Goal: Find specific page/section

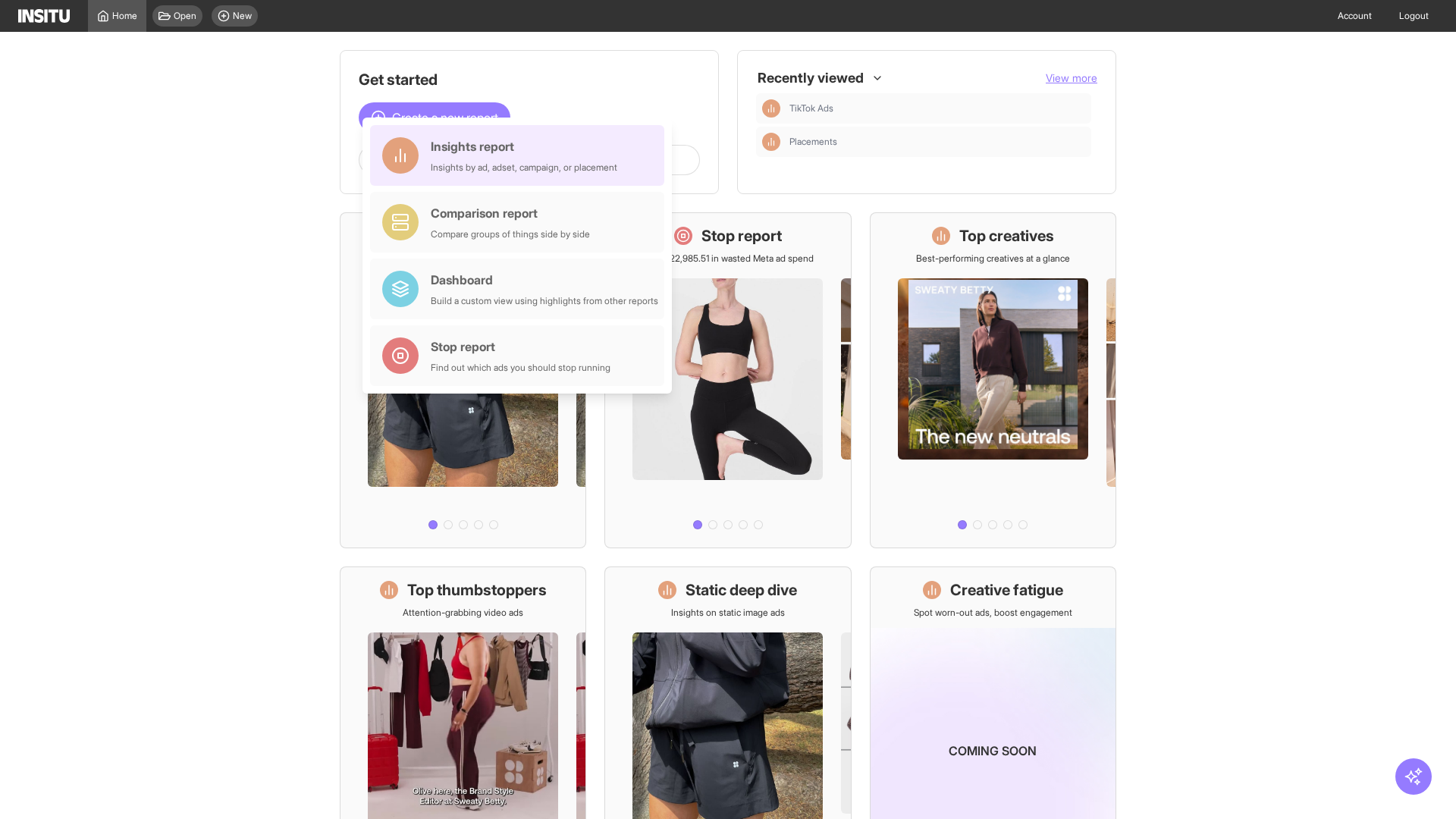
click at [521, 156] on div "Insights report Insights by ad, adset, campaign, or placement" at bounding box center [524, 155] width 186 height 36
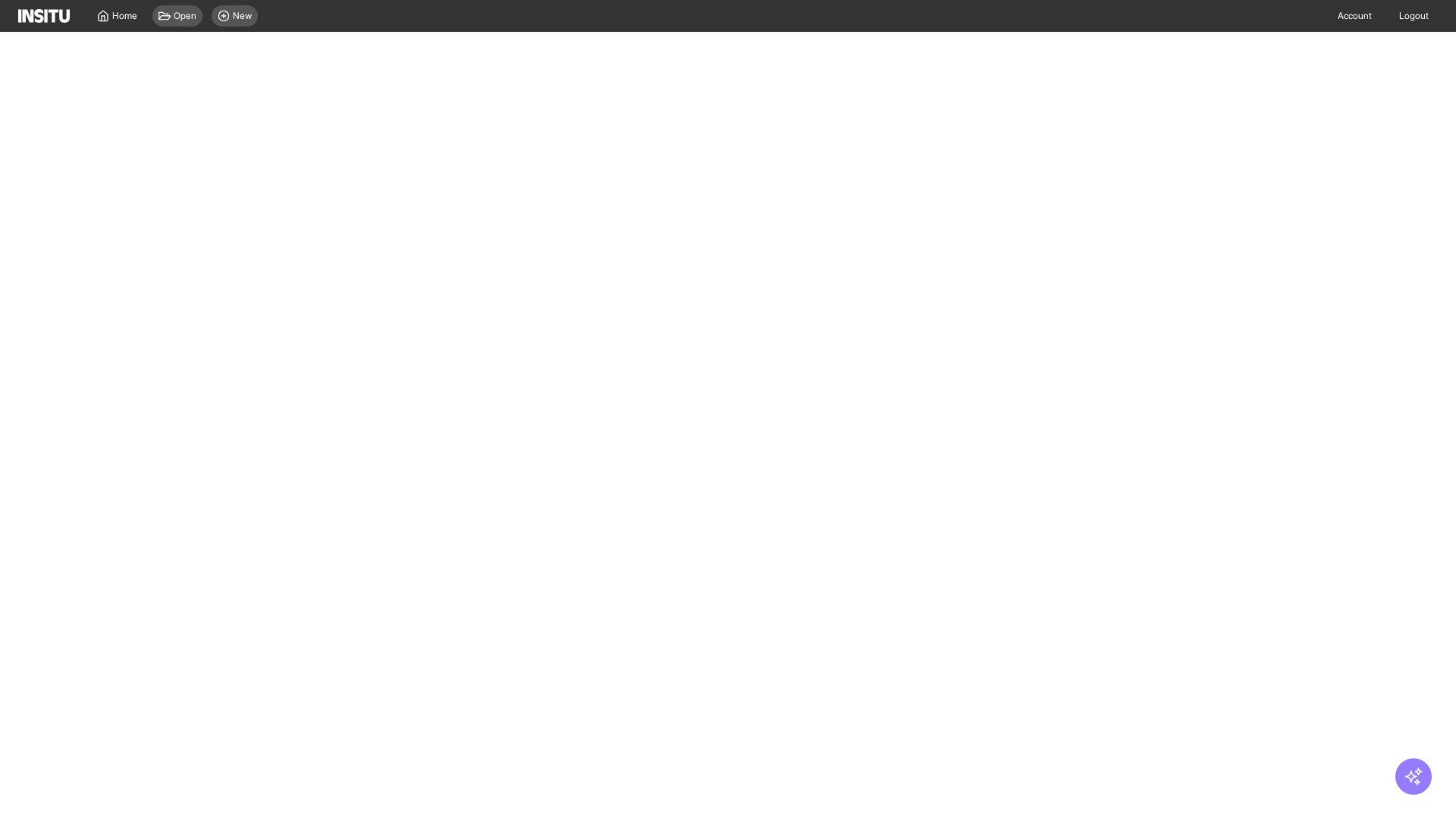
select select "**"
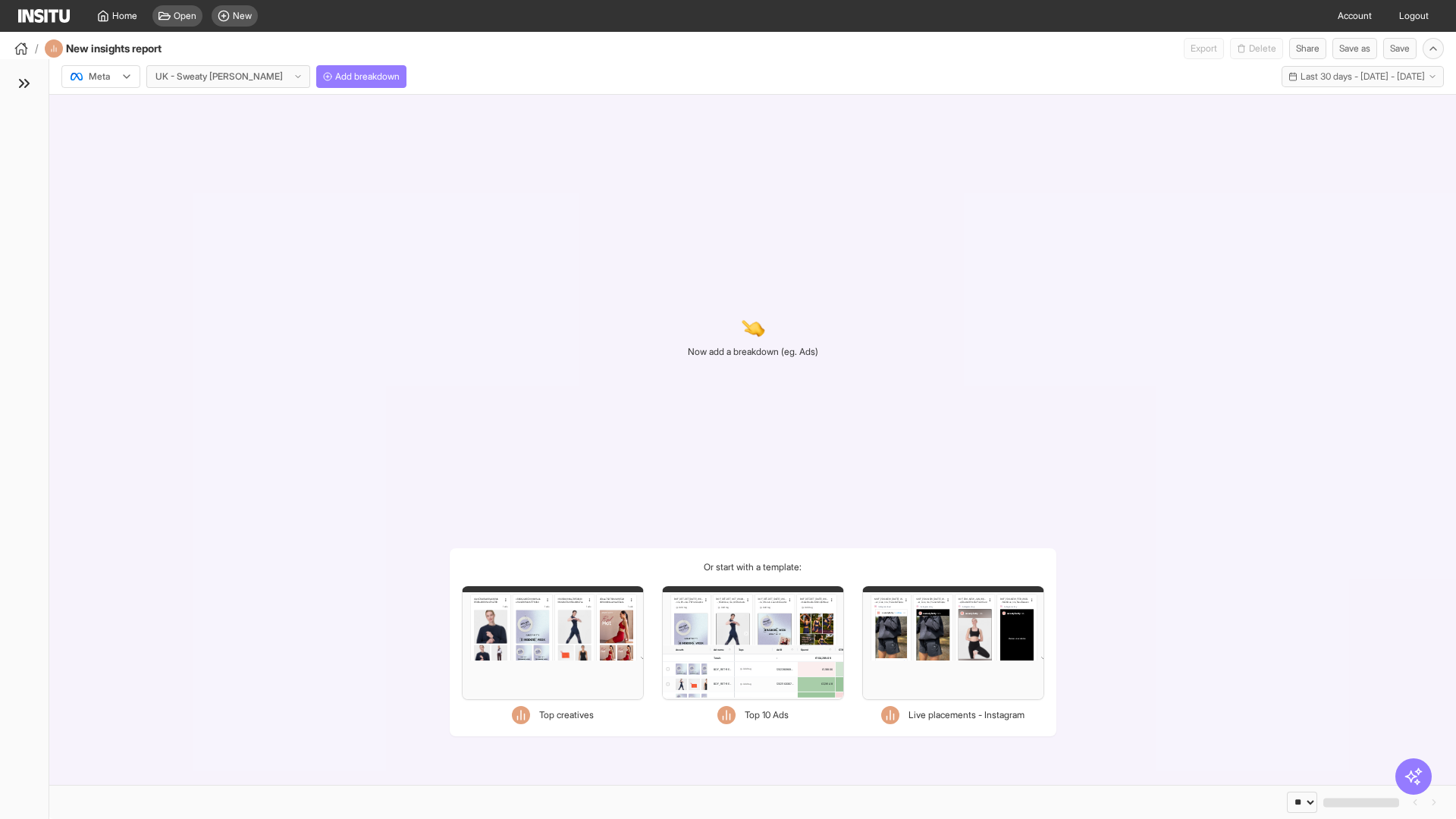
click at [101, 77] on div at bounding box center [90, 77] width 42 height 15
click at [104, 135] on span "TikTok" at bounding box center [103, 135] width 26 height 14
